Goal: Find specific page/section: Find specific page/section

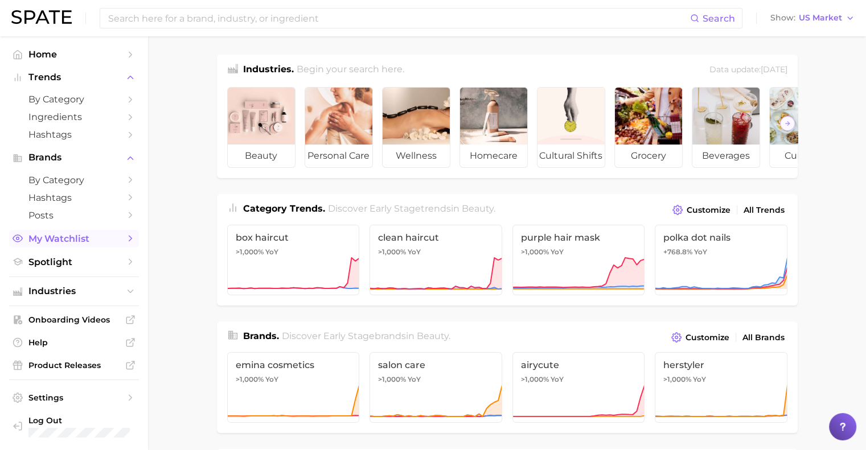
click at [71, 232] on ul "Home Trends by Category Ingredients Hashtags Brands by Category Hashtags Posts …" at bounding box center [74, 158] width 130 height 225
click at [72, 233] on link "My Watchlist" at bounding box center [74, 239] width 130 height 18
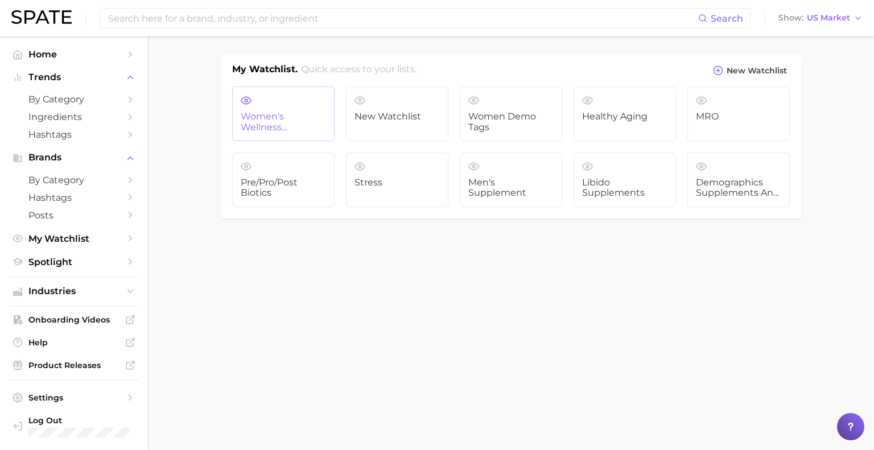
click at [261, 112] on span "Women's Wellness Watchlist" at bounding box center [283, 122] width 85 height 21
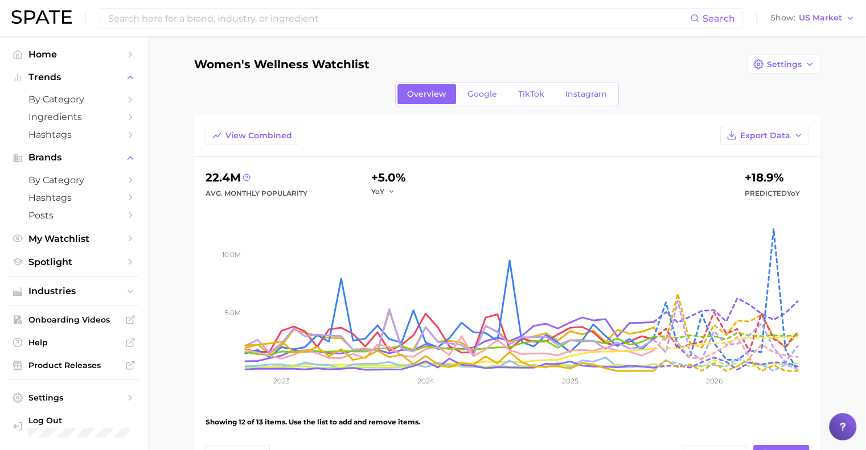
click at [645, 89] on div "Overview Google TikTok Instagram" at bounding box center [507, 94] width 626 height 24
click at [774, 69] on button "Settings" at bounding box center [783, 64] width 73 height 19
